Goal: Task Accomplishment & Management: Complete application form

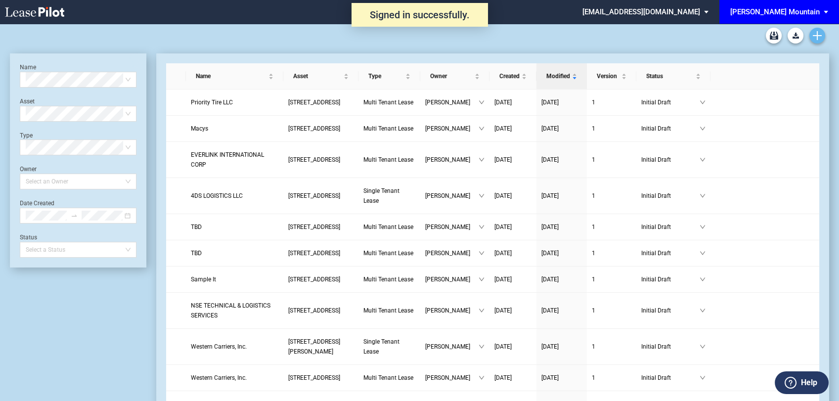
click at [813, 32] on icon "Create new document" at bounding box center [816, 35] width 9 height 9
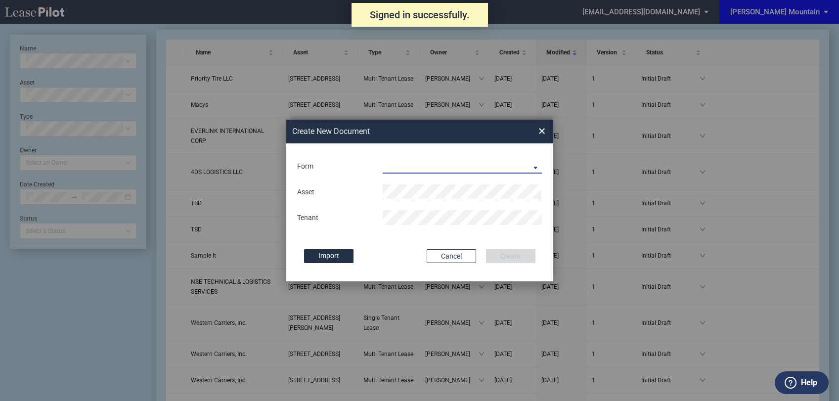
click at [451, 168] on md-select "Multi Tenant Lease Single Tenant Lease" at bounding box center [462, 166] width 160 height 15
click at [451, 168] on md-option "Multi Tenant Lease" at bounding box center [462, 167] width 175 height 24
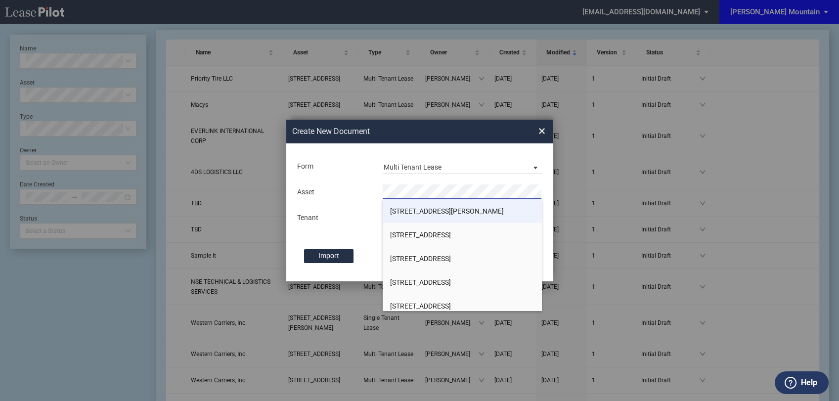
click at [431, 214] on span "1 Malcolm Avenue" at bounding box center [447, 211] width 114 height 8
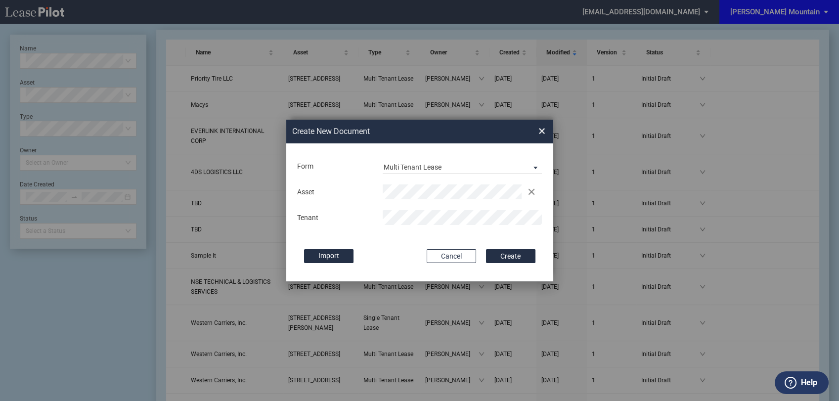
click at [412, 258] on div "Import" at bounding box center [360, 256] width 113 height 14
click at [512, 254] on button "Create" at bounding box center [510, 256] width 49 height 14
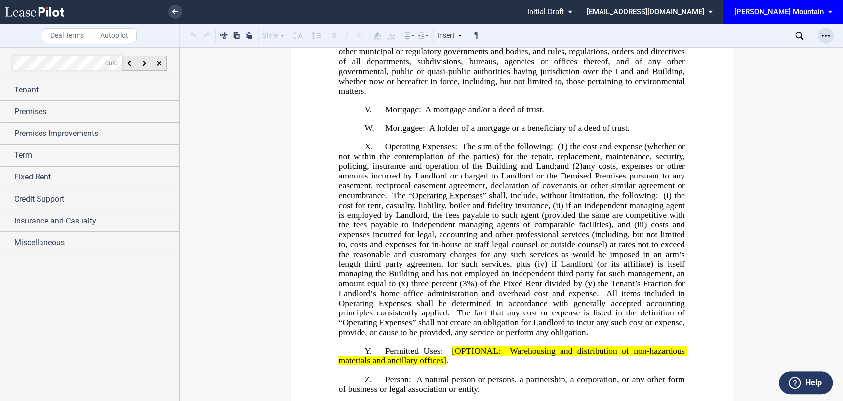
scroll to position [2371, 0]
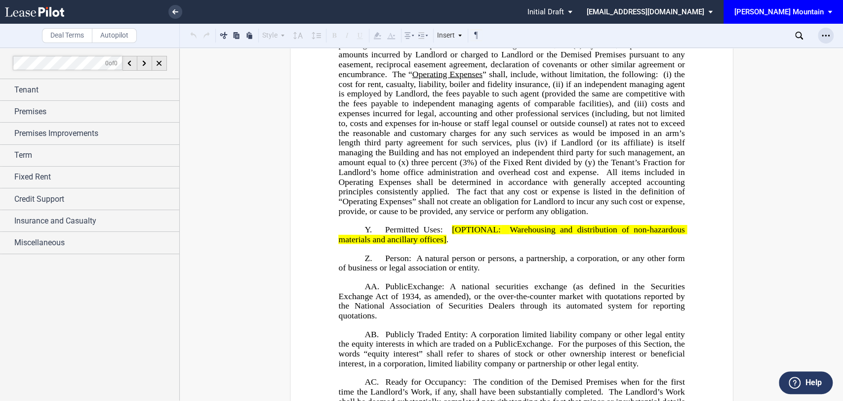
click at [829, 36] on use "Open Lease options menu" at bounding box center [826, 35] width 8 height 1
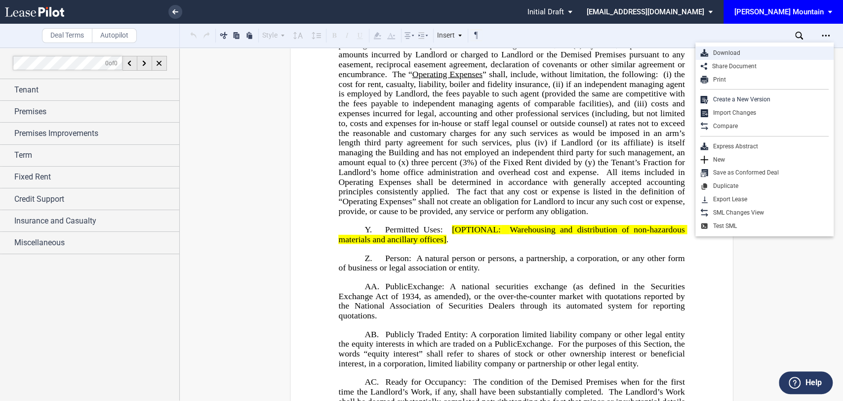
click at [779, 49] on div "Download" at bounding box center [769, 53] width 121 height 8
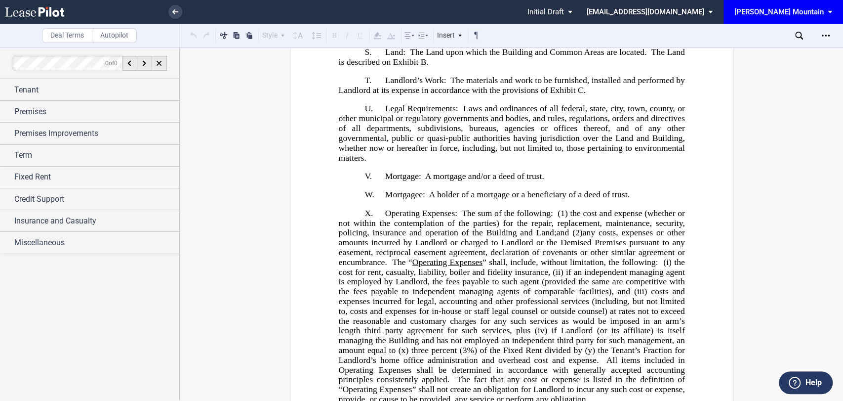
scroll to position [2151, 0]
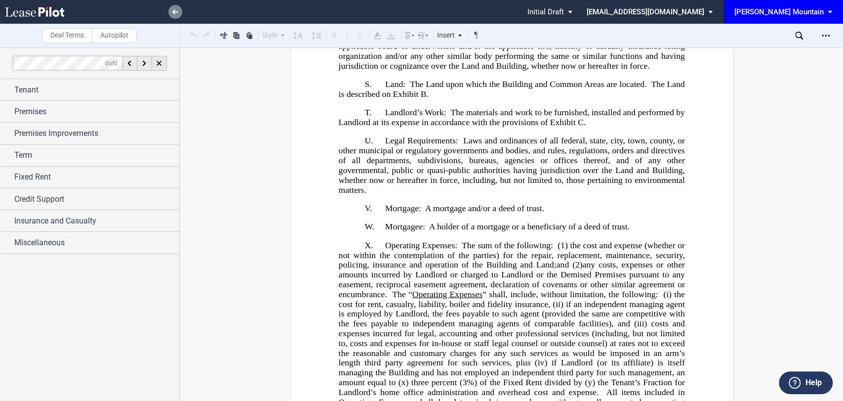
click at [178, 14] on link at bounding box center [175, 12] width 14 height 14
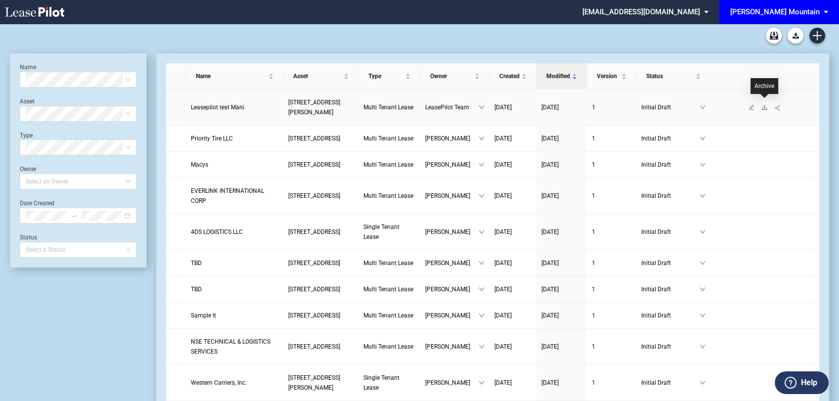
click at [763, 104] on icon "download" at bounding box center [764, 107] width 6 height 6
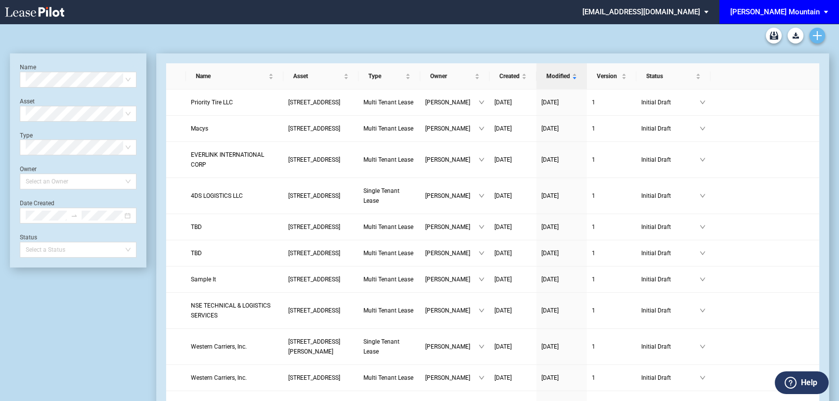
click at [815, 36] on use "Create new document" at bounding box center [816, 35] width 9 height 9
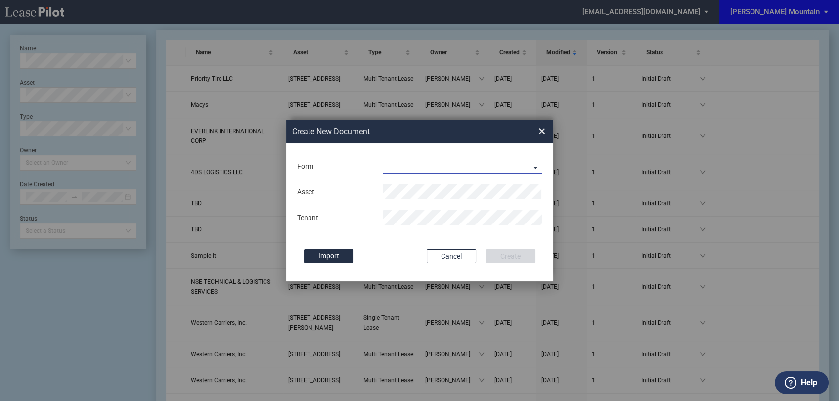
click at [437, 166] on md-select "Multi Tenant Lease Single Tenant Lease" at bounding box center [462, 166] width 160 height 15
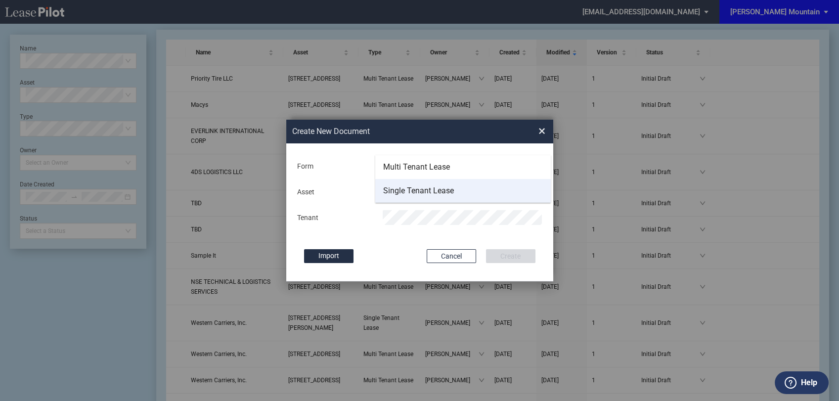
click at [430, 191] on div "Single Tenant Lease" at bounding box center [418, 190] width 71 height 11
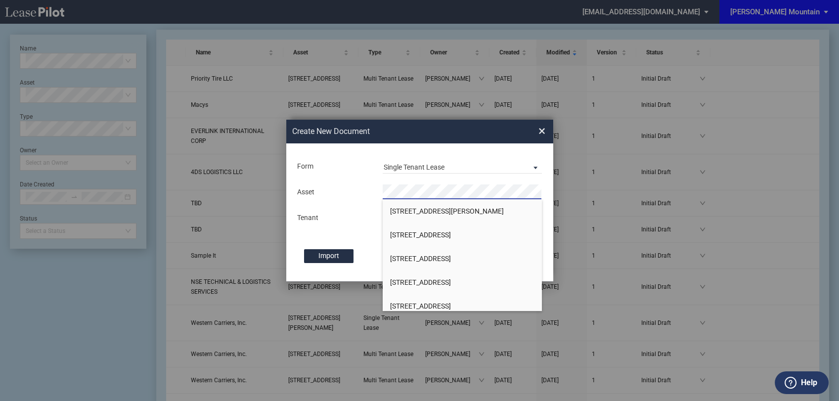
click at [411, 229] on li "[STREET_ADDRESS]" at bounding box center [462, 235] width 160 height 24
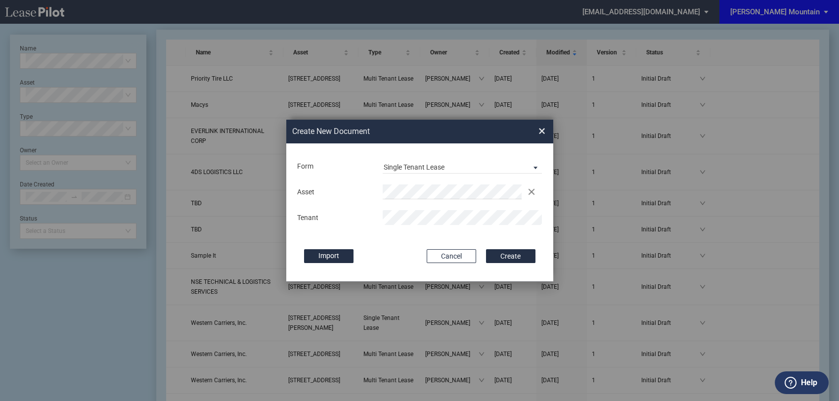
drag, startPoint x: 400, startPoint y: 237, endPoint x: 429, endPoint y: 246, distance: 30.6
click at [399, 237] on md-input-container "Use Conformed Deal The selected building was not in your LeasePilot platform wh…" at bounding box center [419, 236] width 247 height 2
click at [359, 217] on div "Tenant" at bounding box center [419, 217] width 257 height 15
click at [381, 237] on md-input-container "Use Conformed Deal The selected building was not in your LeasePilot platform wh…" at bounding box center [419, 236] width 247 height 2
click at [507, 258] on button "Create" at bounding box center [510, 256] width 49 height 14
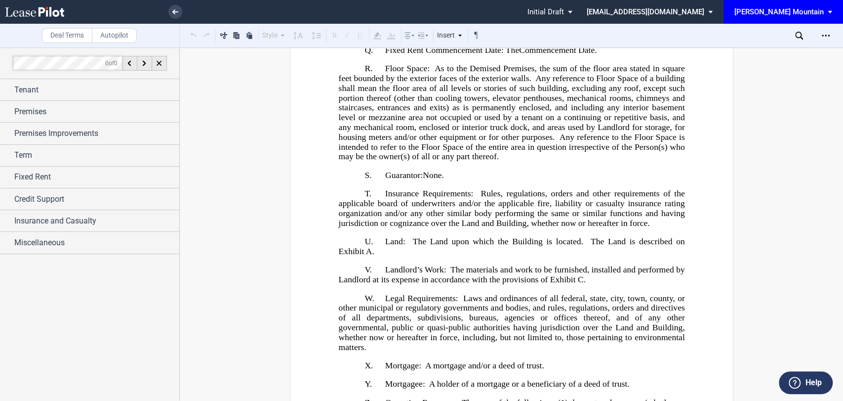
scroll to position [2086, 0]
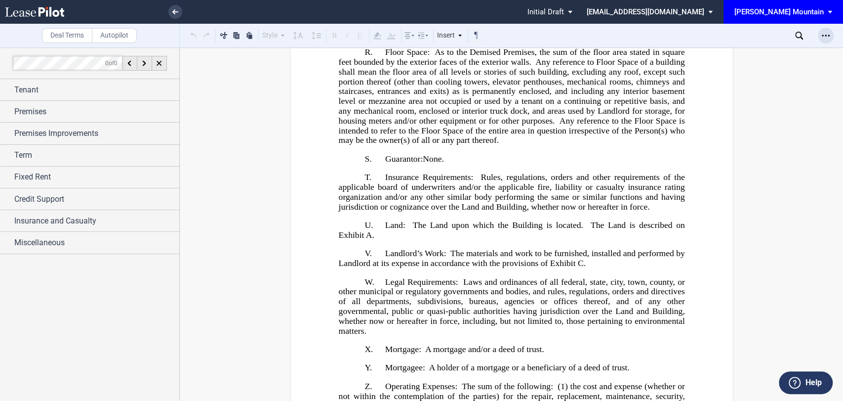
click at [828, 40] on div "Open Lease options menu" at bounding box center [826, 36] width 16 height 16
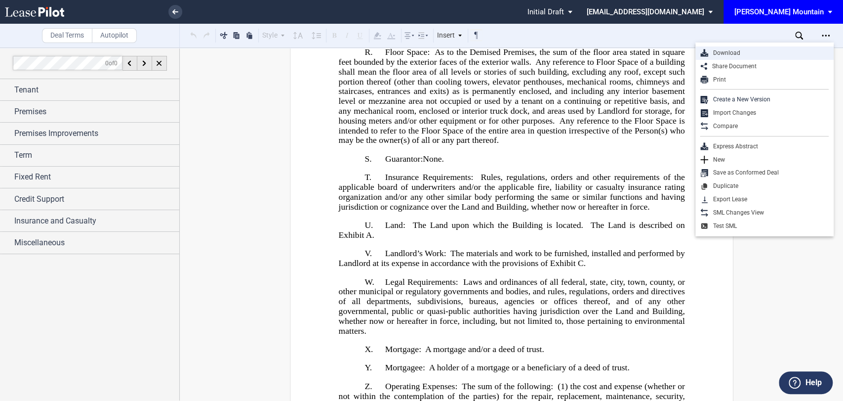
click at [719, 49] on div "Download" at bounding box center [769, 53] width 121 height 8
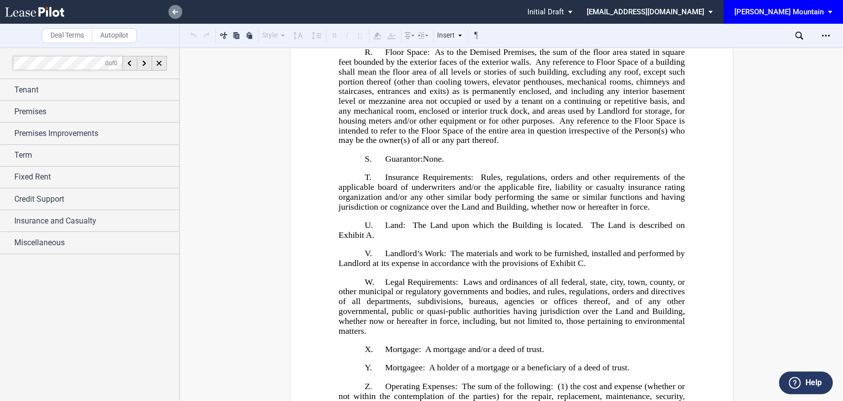
click at [177, 13] on icon at bounding box center [175, 11] width 6 height 5
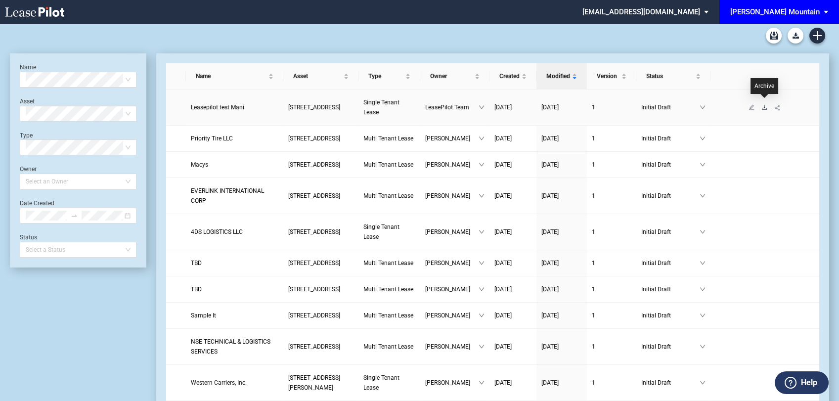
click at [762, 104] on icon "download" at bounding box center [764, 107] width 6 height 6
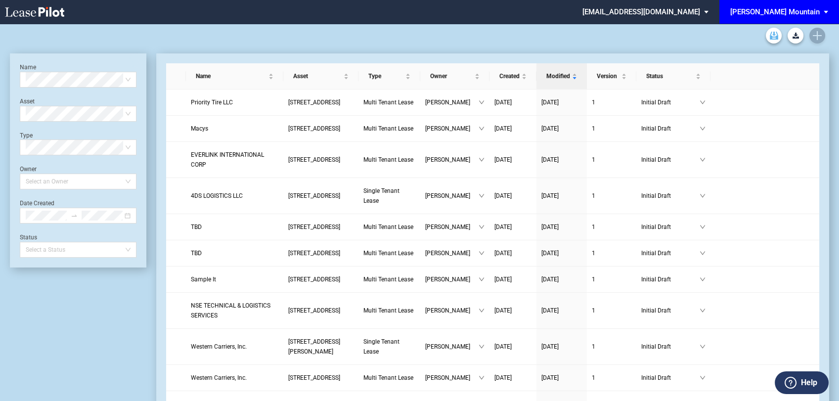
click at [771, 30] on link "Archive" at bounding box center [773, 36] width 16 height 16
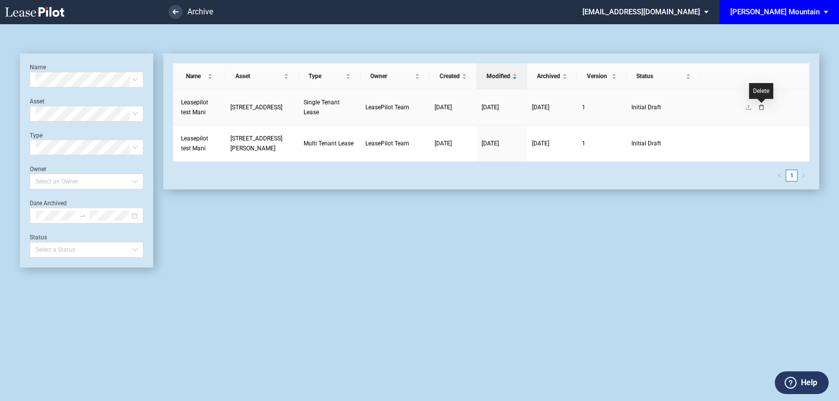
click at [763, 108] on icon "delete" at bounding box center [761, 107] width 6 height 6
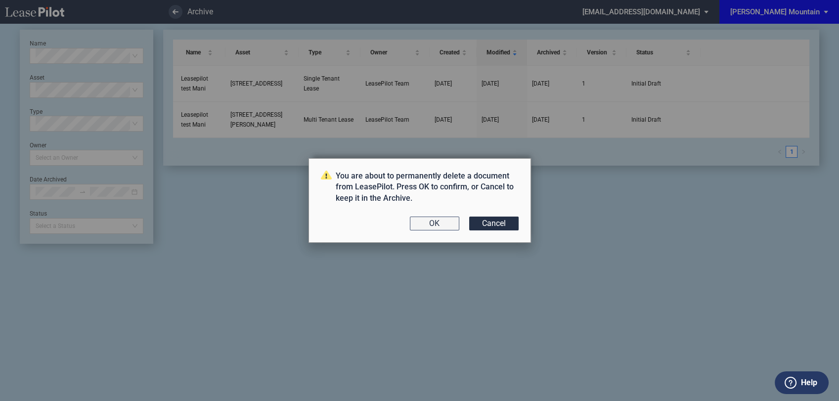
click at [429, 226] on button "OK" at bounding box center [434, 223] width 49 height 14
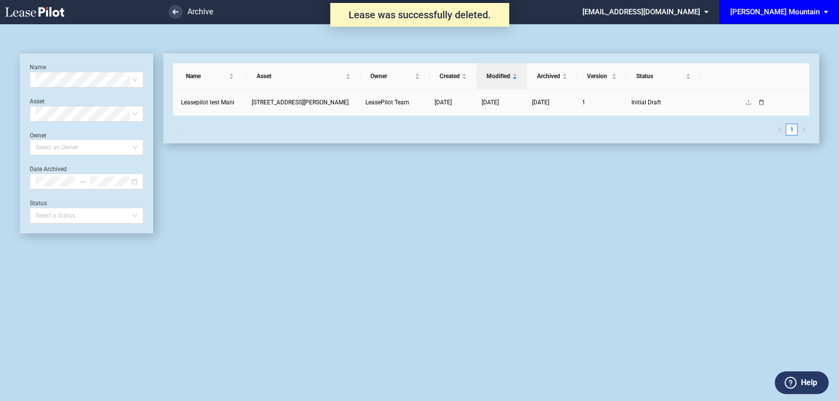
click at [762, 101] on icon "delete" at bounding box center [761, 102] width 6 height 6
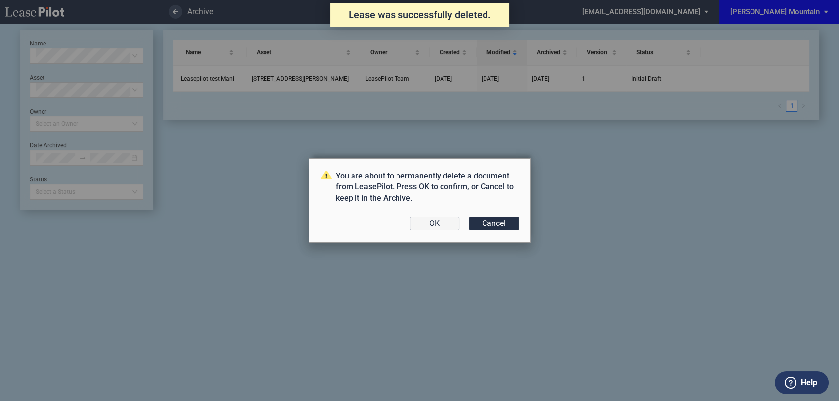
click at [432, 219] on button "OK" at bounding box center [434, 223] width 49 height 14
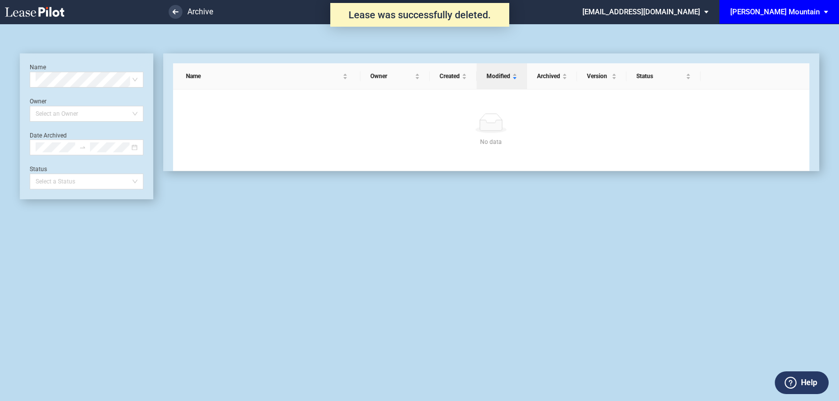
click at [43, 16] on icon at bounding box center [34, 12] width 59 height 10
